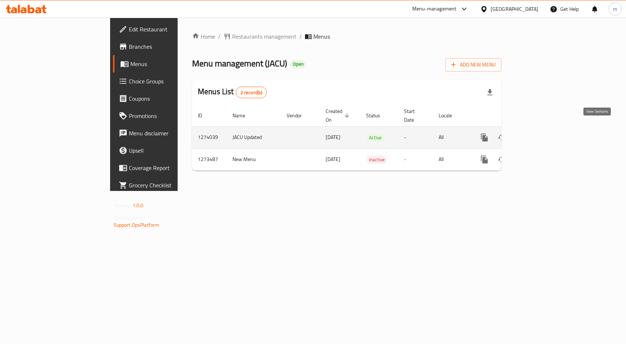
click at [541, 133] on icon "enhanced table" at bounding box center [536, 137] width 9 height 9
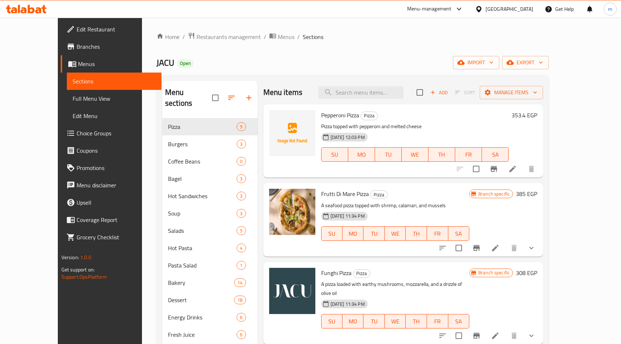
click at [77, 131] on span "Choice Groups" at bounding box center [116, 133] width 79 height 9
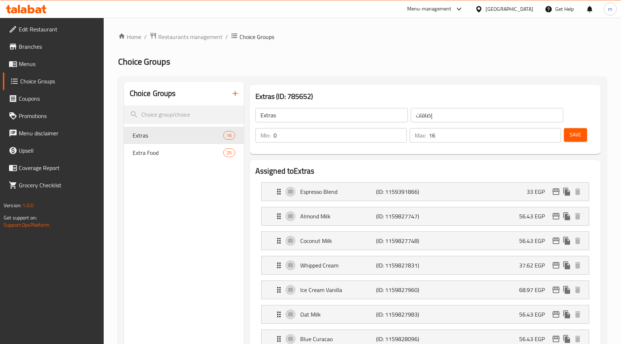
click at [397, 65] on h2 "Choice Groups" at bounding box center [362, 62] width 488 height 12
click at [322, 86] on div "Extras (ID: 785652) Extras ​ إضافات ​ Min: 0 ​ Max: 16 ​ Save" at bounding box center [424, 119] width 351 height 69
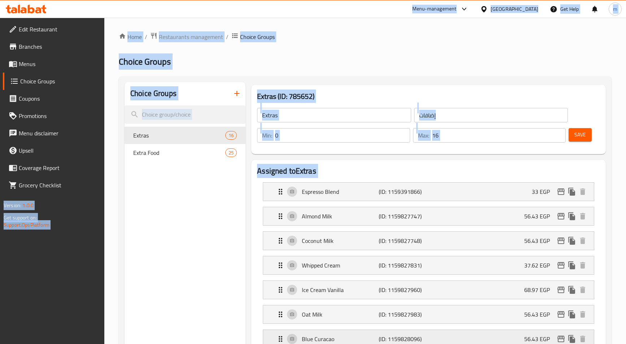
drag, startPoint x: 322, startPoint y: 85, endPoint x: 325, endPoint y: 73, distance: 12.2
click at [322, 85] on div "Extras (ID: 785652) Extras ​ إضافات ​ Min: 0 ​ Max: 16 ​ Save" at bounding box center [428, 119] width 354 height 69
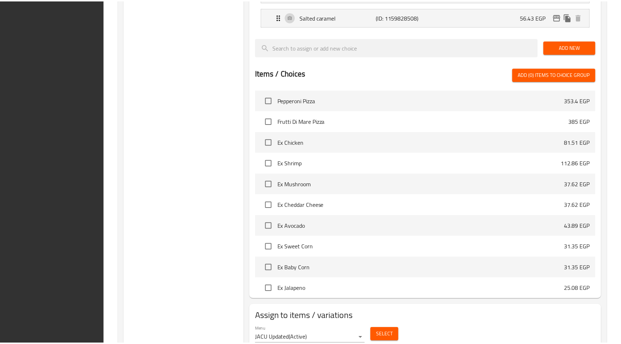
scroll to position [572, 0]
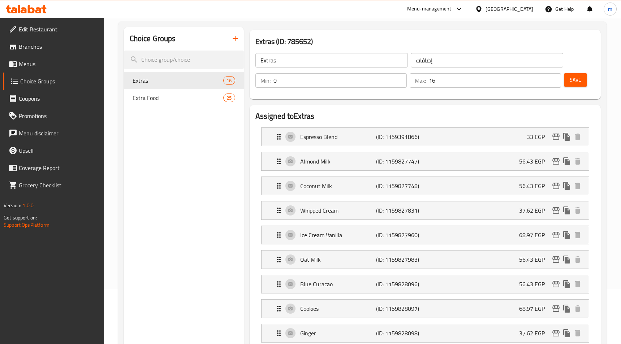
scroll to position [0, 0]
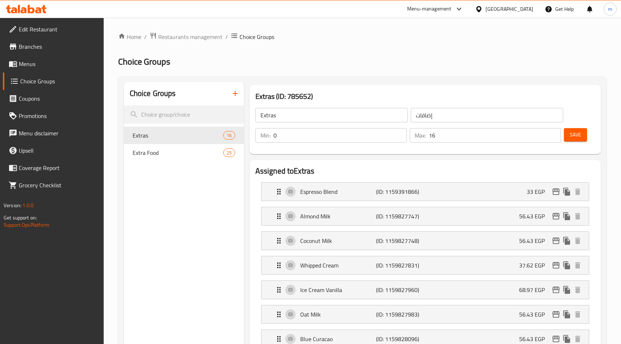
click at [181, 40] on span "Restaurants management" at bounding box center [190, 36] width 64 height 9
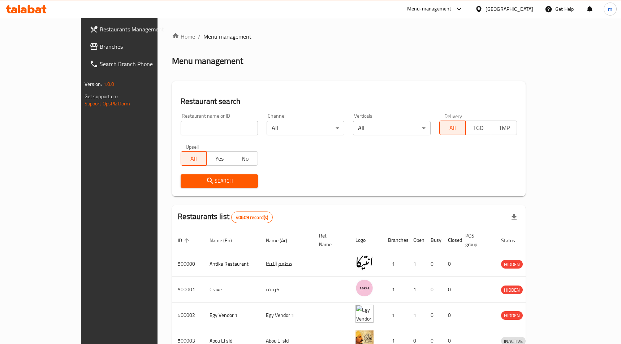
click at [100, 47] on span "Branches" at bounding box center [139, 46] width 79 height 9
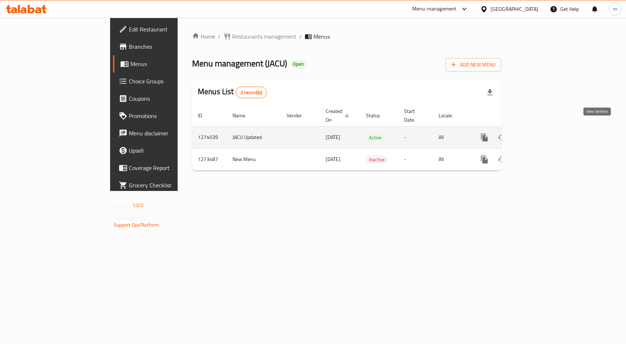
click at [541, 133] on icon "enhanced table" at bounding box center [536, 137] width 9 height 9
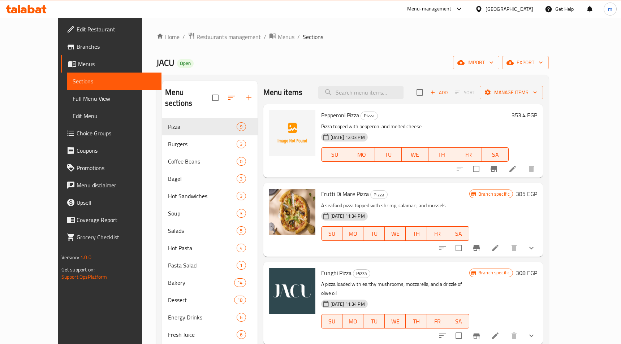
click at [77, 132] on span "Choice Groups" at bounding box center [116, 133] width 79 height 9
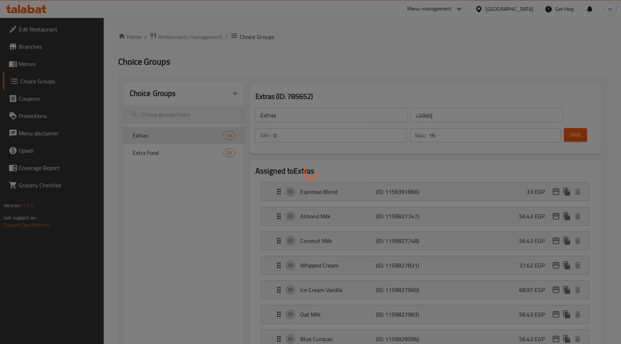
click at [368, 57] on div at bounding box center [310, 172] width 621 height 344
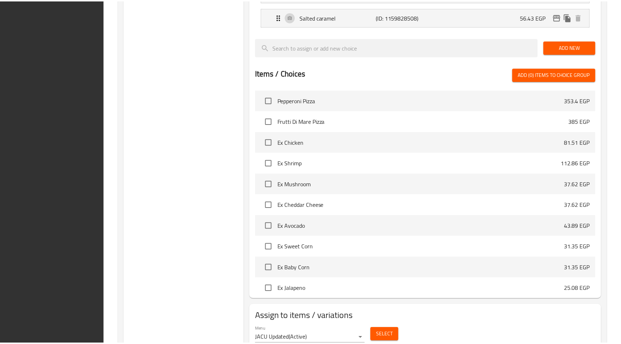
scroll to position [572, 0]
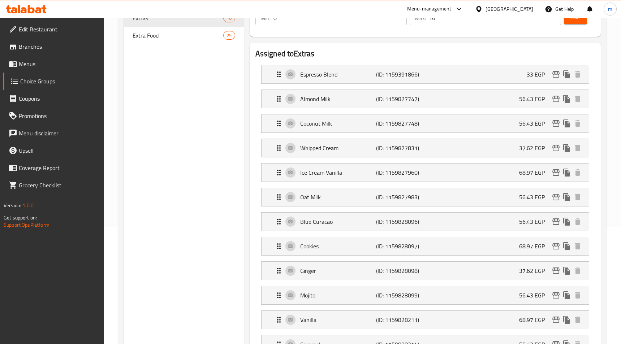
scroll to position [0, 0]
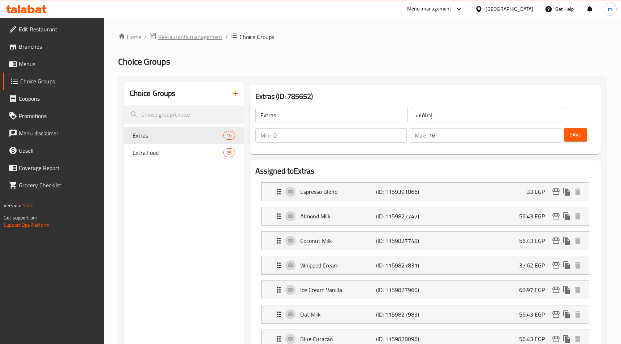
click at [182, 39] on span "Restaurants management" at bounding box center [190, 36] width 64 height 9
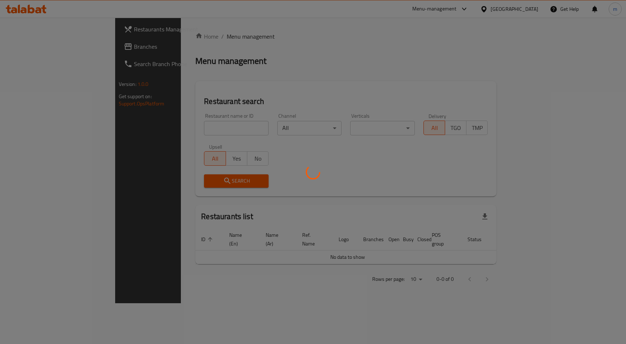
click at [56, 48] on div at bounding box center [313, 172] width 626 height 344
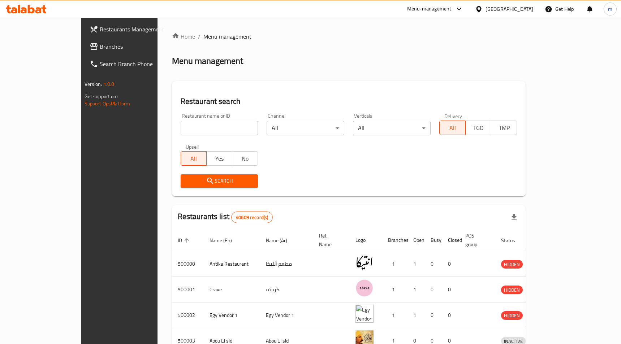
click at [100, 48] on span "Branches" at bounding box center [139, 46] width 79 height 9
